Goal: Task Accomplishment & Management: Use online tool/utility

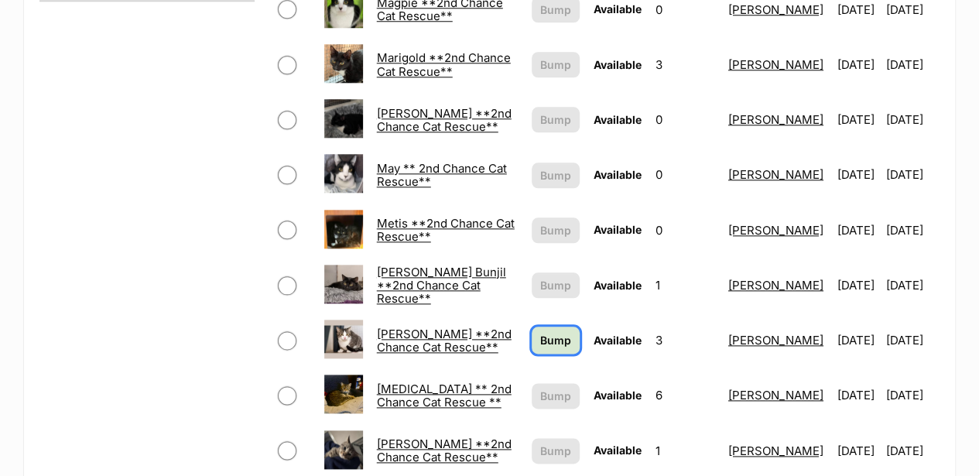
click at [540, 332] on span "Bump" at bounding box center [555, 340] width 31 height 16
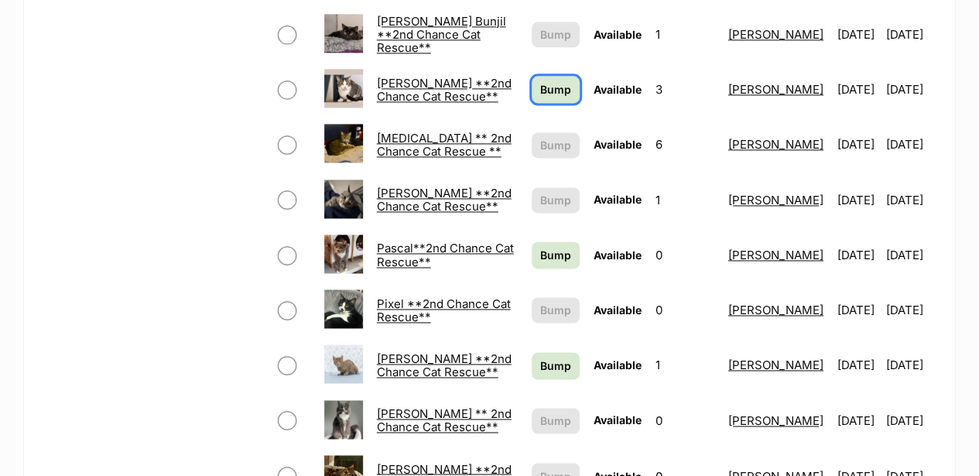
scroll to position [1032, 0]
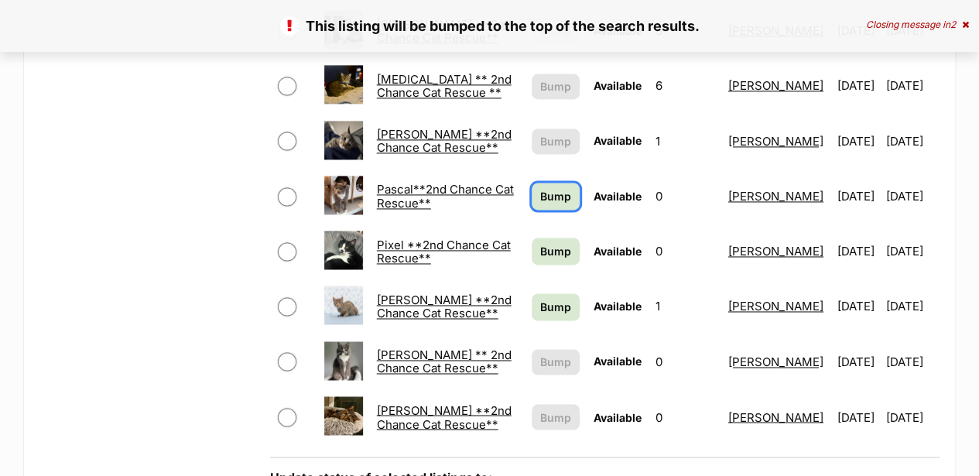
click at [540, 188] on span "Bump" at bounding box center [555, 196] width 31 height 16
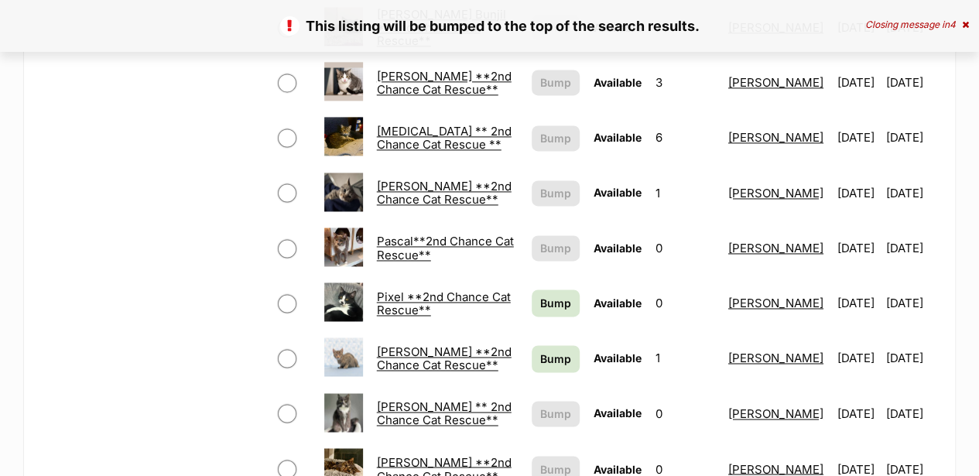
scroll to position [1289, 0]
